Goal: Information Seeking & Learning: Learn about a topic

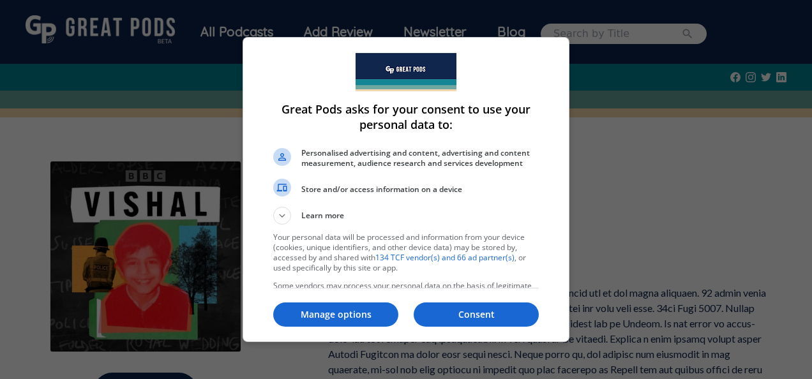
drag, startPoint x: 453, startPoint y: 313, endPoint x: 447, endPoint y: 312, distance: 6.5
click at [452, 313] on p "Consent" at bounding box center [476, 314] width 125 height 13
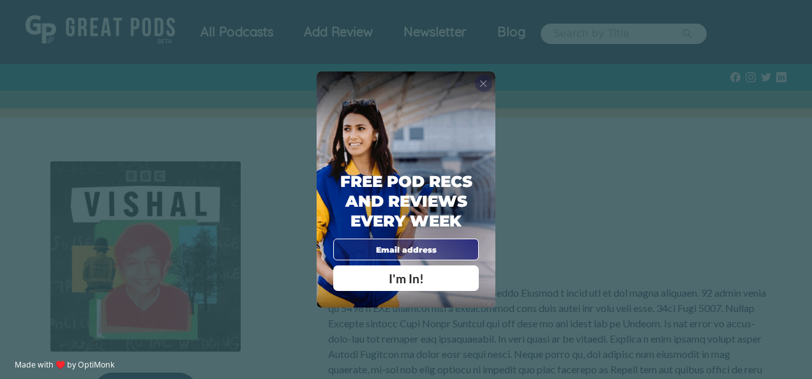
click at [488, 84] on div "X" at bounding box center [483, 83] width 17 height 17
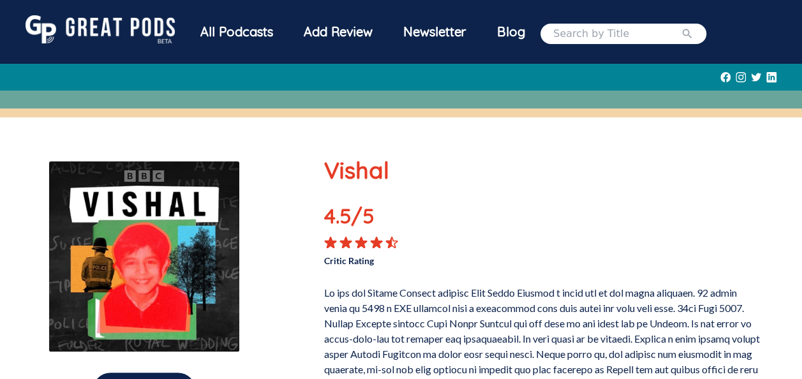
click at [240, 36] on div "All Podcasts" at bounding box center [236, 31] width 103 height 33
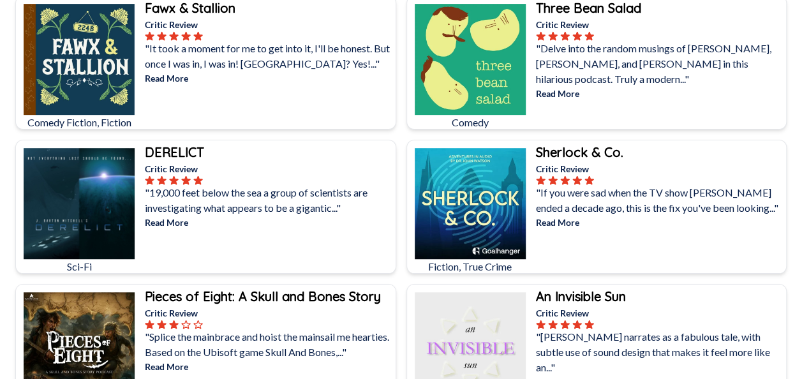
scroll to position [64, 0]
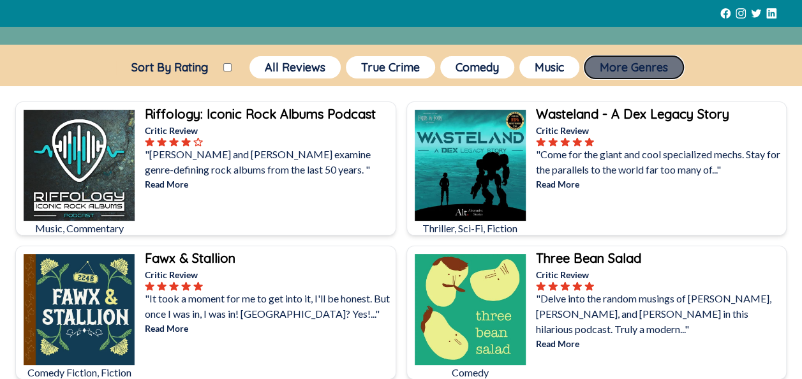
click at [610, 72] on button "More Genres" at bounding box center [634, 67] width 99 height 22
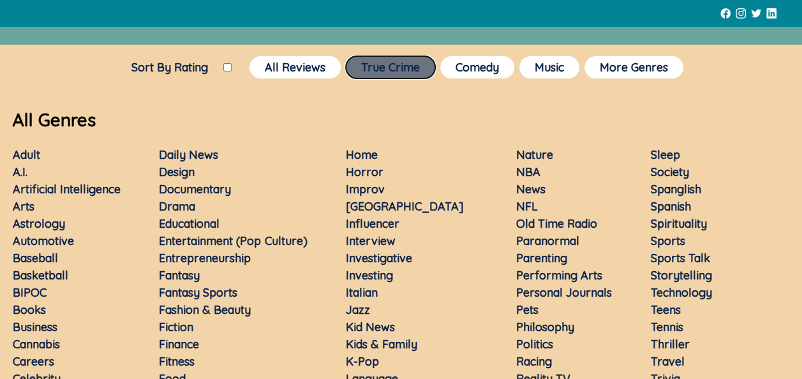
click at [381, 59] on button "True Crime" at bounding box center [390, 67] width 89 height 22
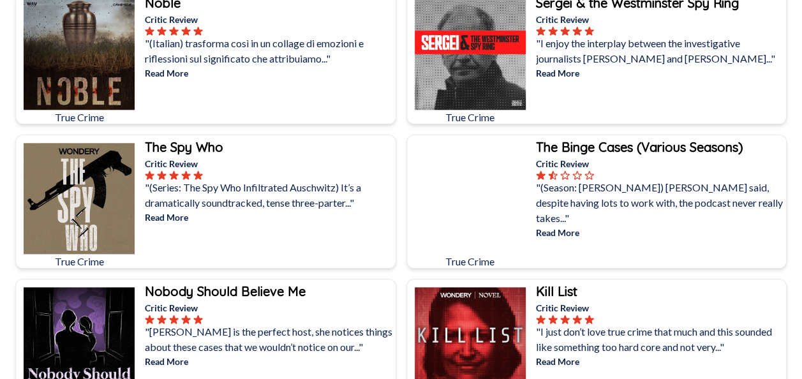
scroll to position [3256, 0]
